Goal: Task Accomplishment & Management: Manage account settings

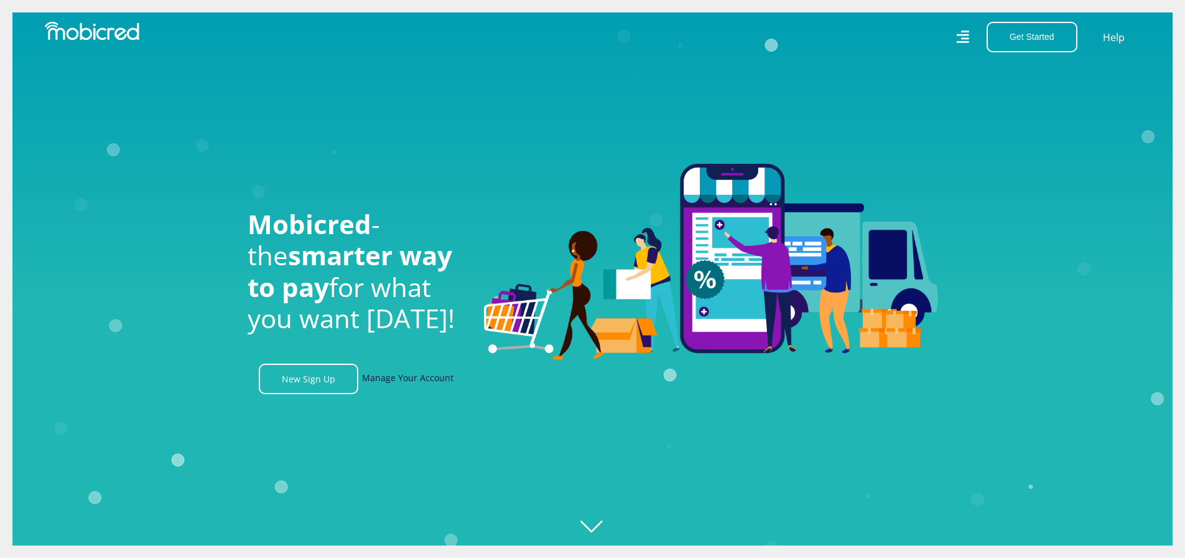
click at [384, 384] on link "Manage Your Account" at bounding box center [407, 378] width 91 height 30
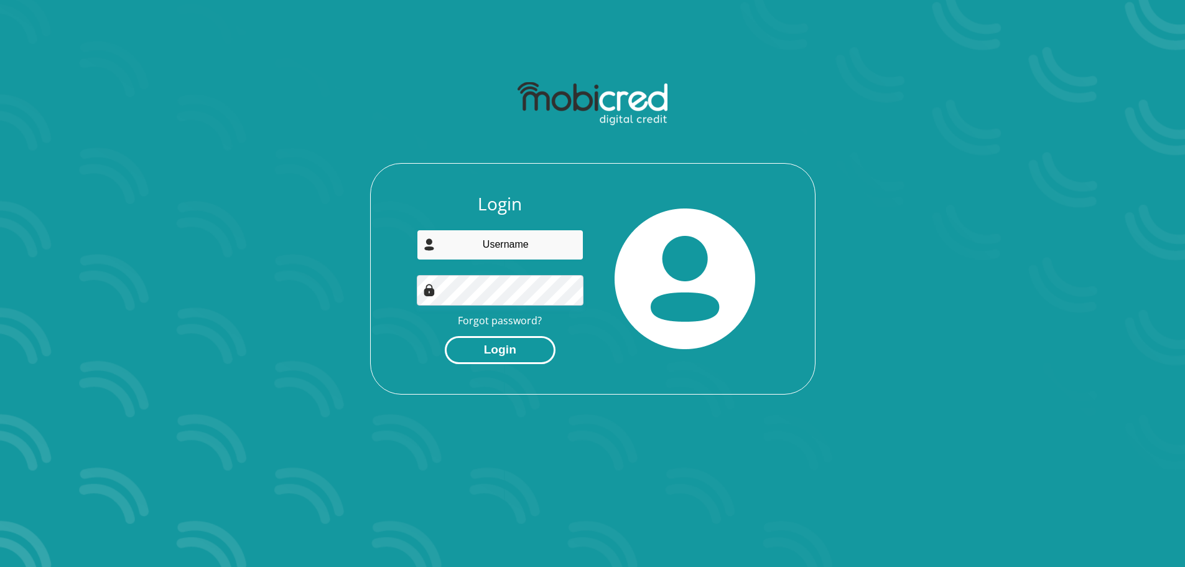
type input "[EMAIL_ADDRESS][DOMAIN_NAME]"
click at [531, 346] on button "Login" at bounding box center [500, 350] width 111 height 28
